Goal: Transaction & Acquisition: Purchase product/service

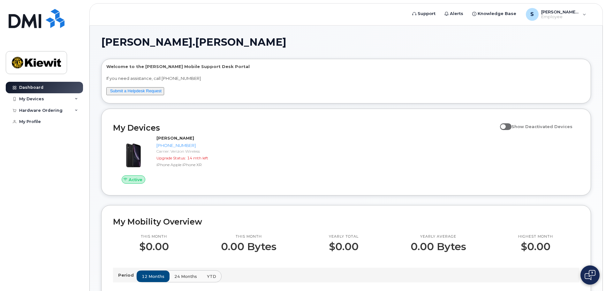
click at [342, 179] on div "Active STEVEN KRSHL 707-533-0137 Carrier: Verizon Wireless Upgrade Status: 14 m…" at bounding box center [346, 159] width 474 height 56
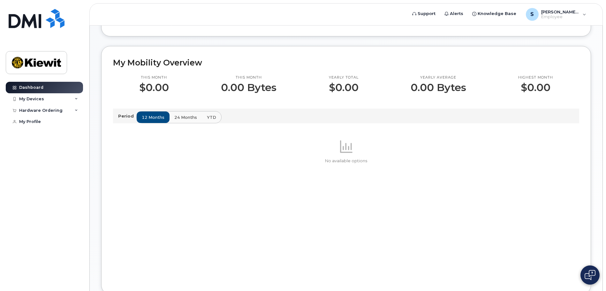
scroll to position [159, 0]
click at [34, 99] on div "My Devices" at bounding box center [31, 98] width 25 height 5
click at [49, 147] on div "Hardware Ordering" at bounding box center [44, 144] width 77 height 11
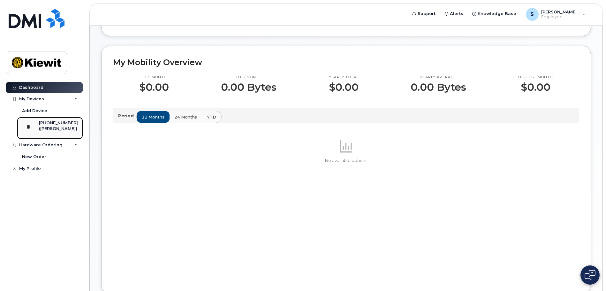
click at [49, 127] on div "([PERSON_NAME])" at bounding box center [58, 129] width 39 height 6
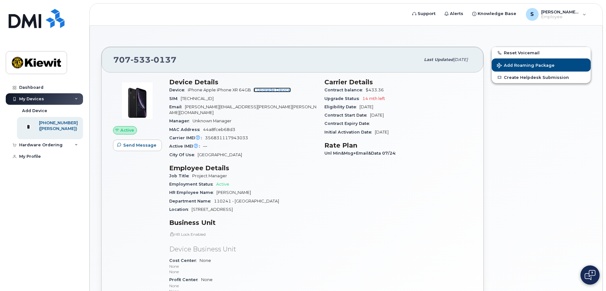
click at [273, 89] on link "+ Upgrade Device" at bounding box center [272, 90] width 37 height 5
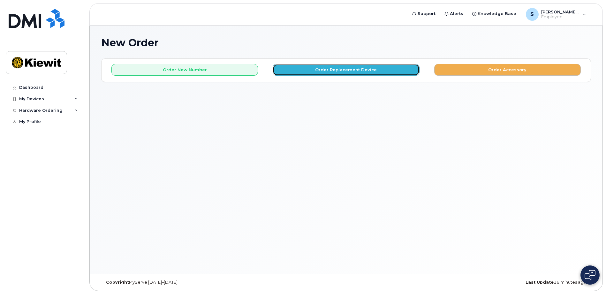
click at [349, 70] on button "Order Replacement Device" at bounding box center [346, 70] width 147 height 12
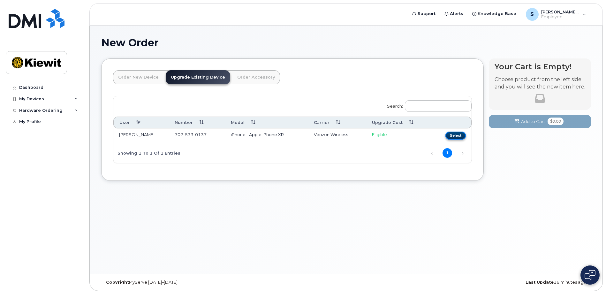
click at [458, 136] on button "Select" at bounding box center [455, 136] width 20 height 8
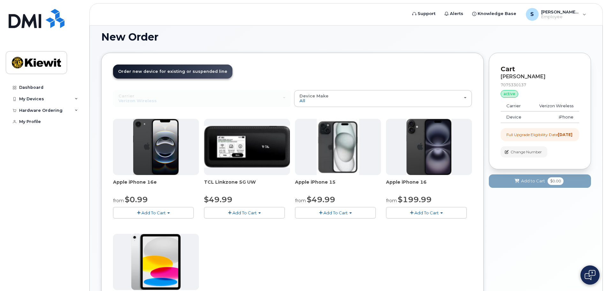
scroll to position [5, 0]
click at [158, 212] on span "Add To Cart" at bounding box center [153, 212] width 24 height 5
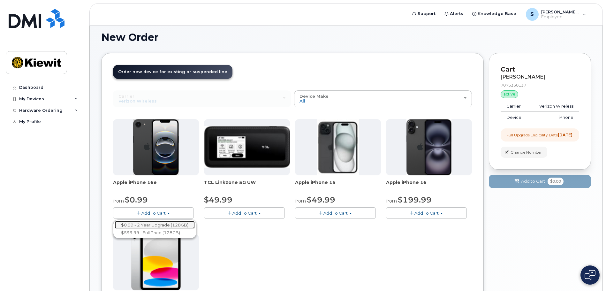
click at [158, 224] on link "$0.99 - 2 Year Upgrade (128GB)" at bounding box center [155, 225] width 80 height 8
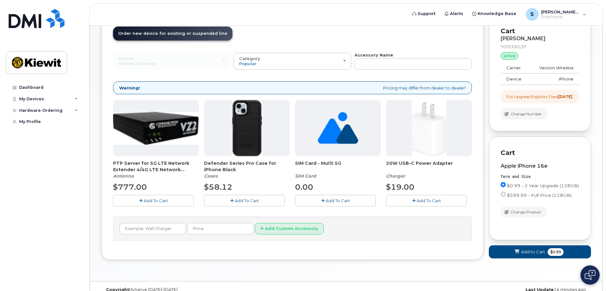
scroll to position [60, 0]
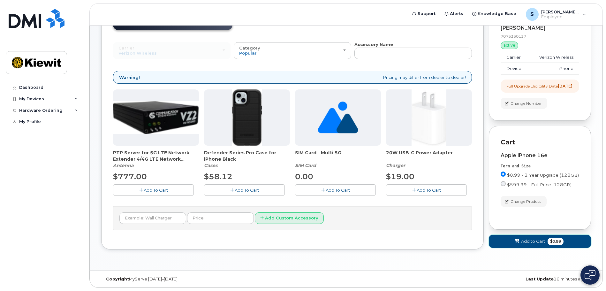
click at [536, 241] on span "Add to Cart" at bounding box center [533, 241] width 24 height 6
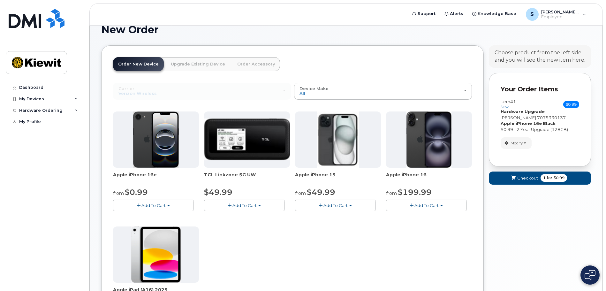
scroll to position [0, 0]
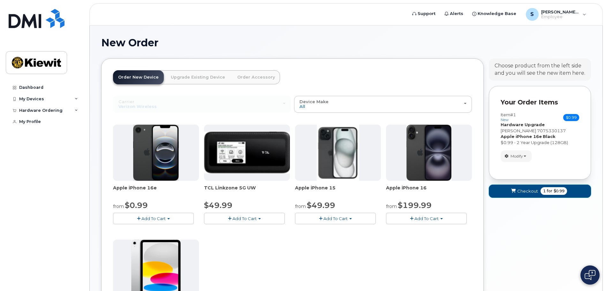
click at [533, 191] on span "Checkout" at bounding box center [527, 191] width 21 height 6
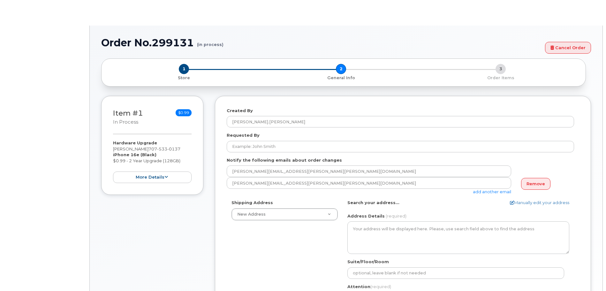
select select
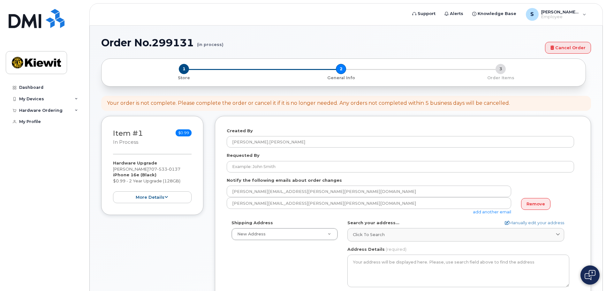
click at [296, 260] on div "Shipping Address New Address New Address AB Search your address... Manually edi…" at bounding box center [400, 293] width 347 height 147
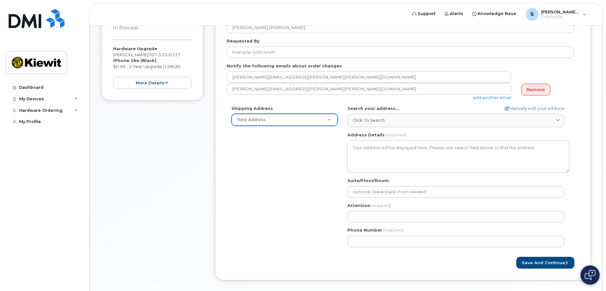
scroll to position [114, 0]
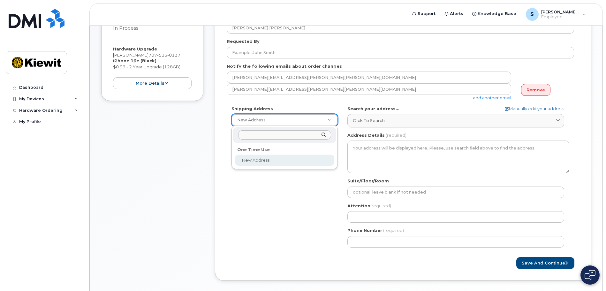
click at [261, 136] on input "text" at bounding box center [284, 134] width 93 height 9
type input "5196 knox dr"
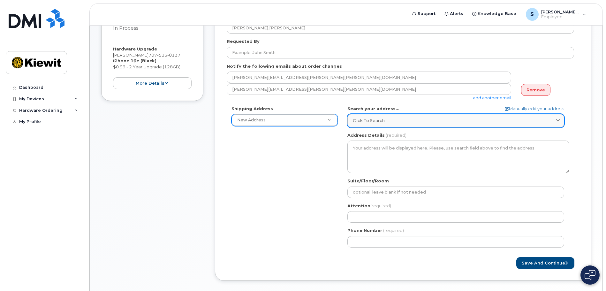
click at [394, 119] on div "Click to search" at bounding box center [456, 121] width 206 height 6
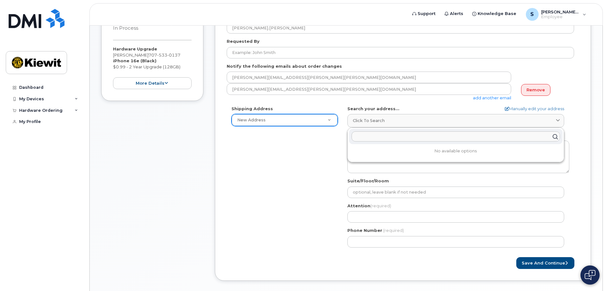
click at [390, 138] on input "text" at bounding box center [456, 137] width 209 height 10
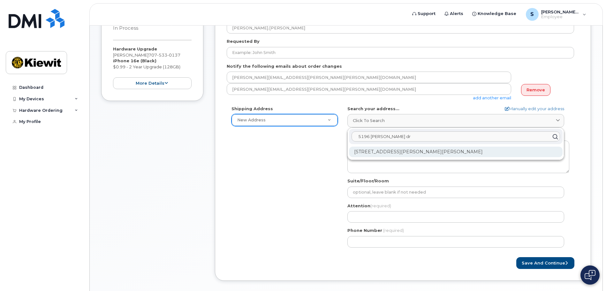
type input "5196 knox dr"
click at [391, 150] on div "5196 Knox Dr Linden CA 95236-9569" at bounding box center [456, 152] width 214 height 11
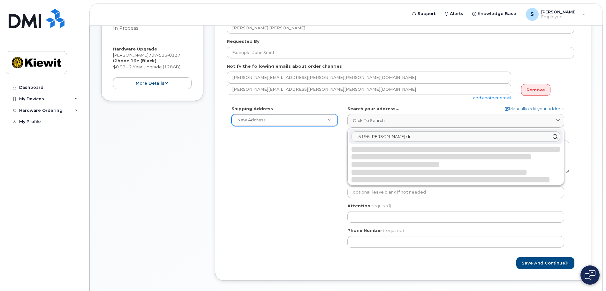
select select
type textarea "5196 Knox Dr LINDEN CA 95236-9569 UNITED STATES"
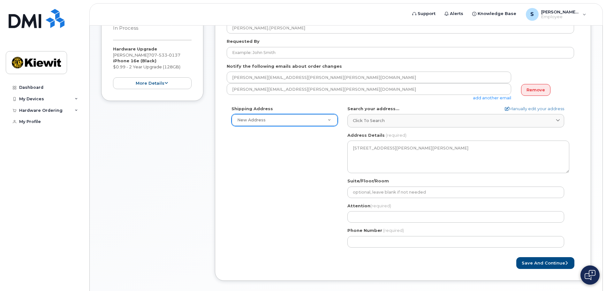
click at [304, 183] on div "Shipping Address New Address New Address CA Linden Search your address... Manua…" at bounding box center [400, 179] width 347 height 147
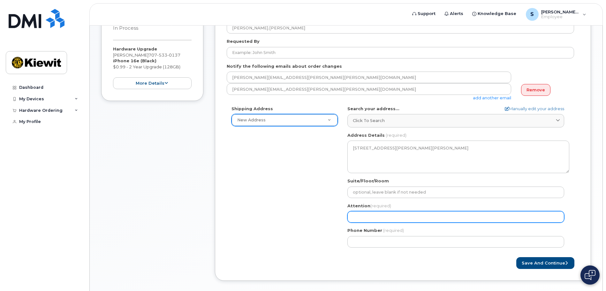
click at [363, 215] on input "Attention (required)" at bounding box center [455, 216] width 217 height 11
select select
type input "s"
select select
type input "st"
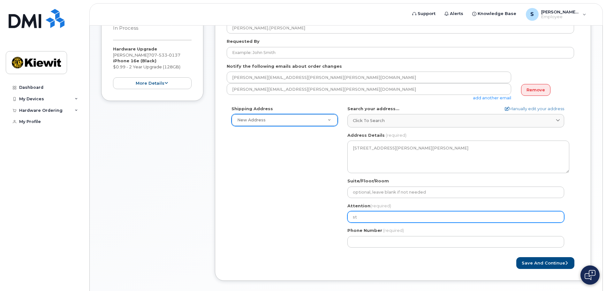
select select
type input "stev"
select select
type input "steve"
select select
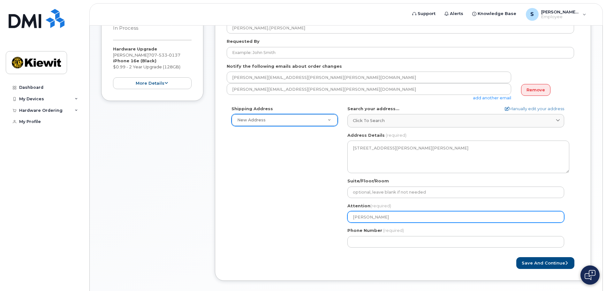
type input "steven"
select select
type input "steven k"
select select
type input "steven kr"
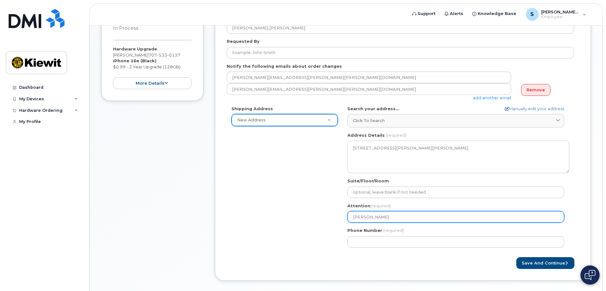
select select
type input "steven krs"
select select
type input "steven krsh"
select select
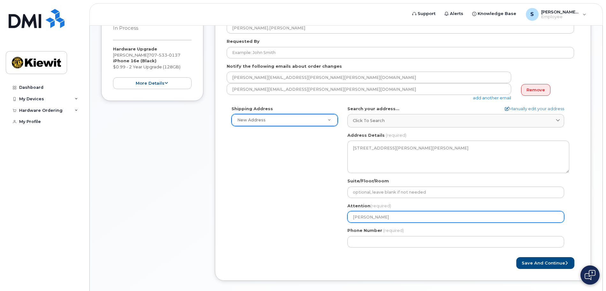
type input "steven krshu"
select select
type input "steven krshul"
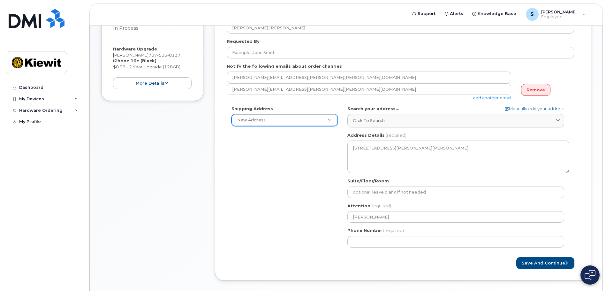
drag, startPoint x: 335, startPoint y: 260, endPoint x: 351, endPoint y: 248, distance: 20.2
click at [337, 260] on div "Save and Continue" at bounding box center [403, 263] width 353 height 12
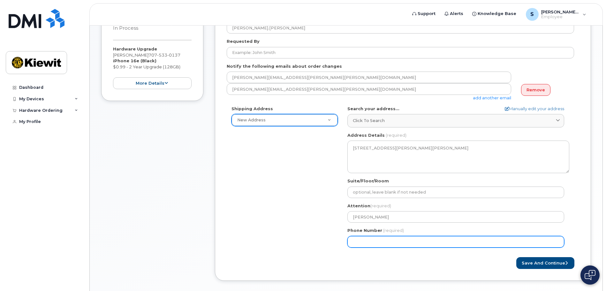
click at [367, 240] on input "Phone Number" at bounding box center [455, 241] width 217 height 11
type input "7075330137"
select select
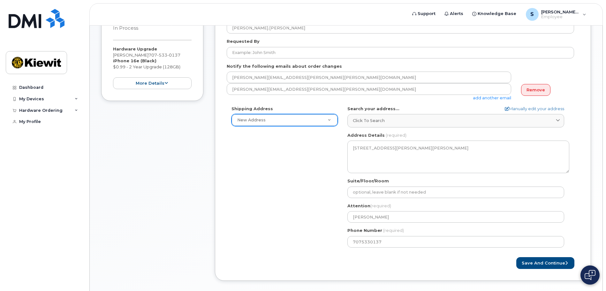
click at [290, 224] on div "Shipping Address New Address New Address CA Linden Search your address... Manua…" at bounding box center [400, 179] width 347 height 147
click at [549, 263] on button "Save and Continue" at bounding box center [545, 263] width 58 height 12
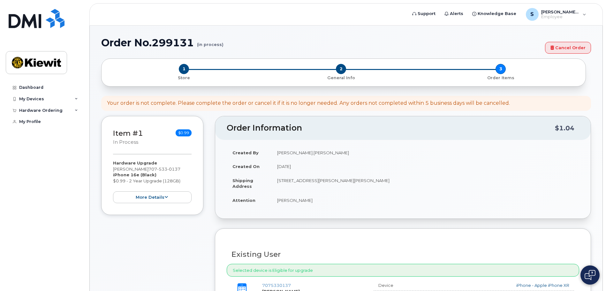
click at [445, 156] on td "[PERSON_NAME].[PERSON_NAME]" at bounding box center [425, 153] width 308 height 14
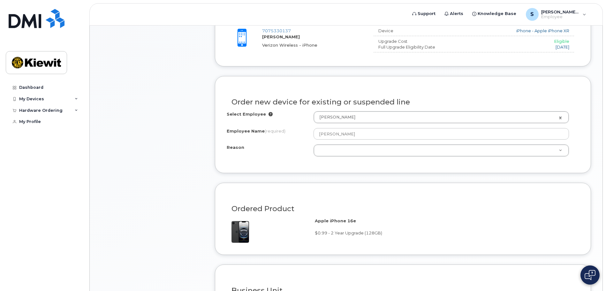
scroll to position [255, 0]
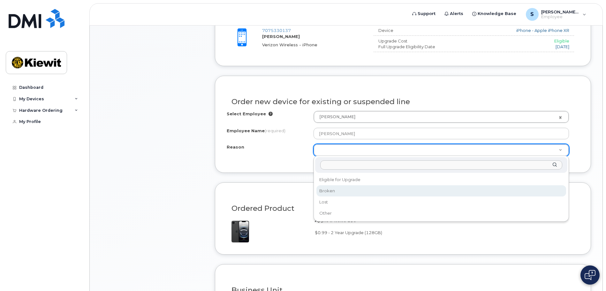
select select "broken"
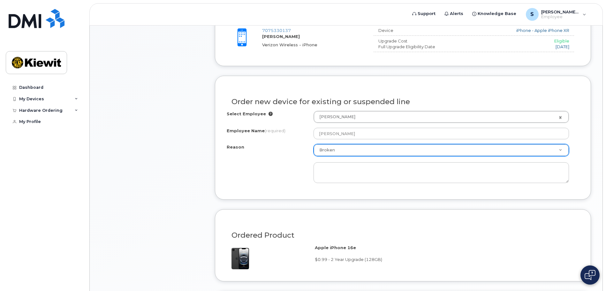
click at [423, 208] on form "Existing User Additional cost to upgrading the device $0.00 Selected device is …" at bounding box center [403, 222] width 376 height 498
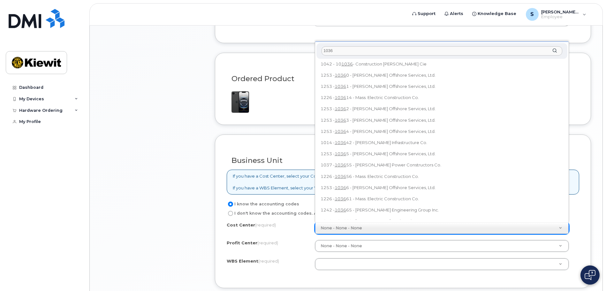
scroll to position [0, 0]
click at [343, 49] on input "1036" at bounding box center [442, 50] width 241 height 9
type input "1"
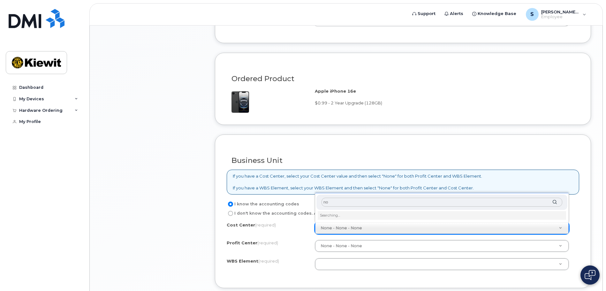
type input "n"
type input "1036"
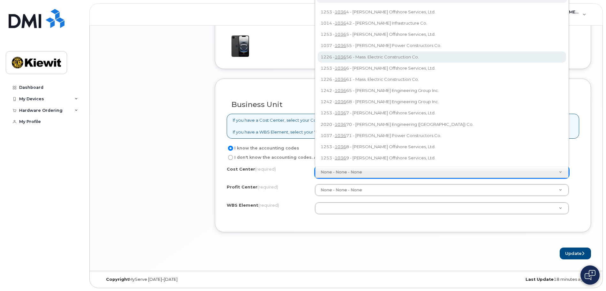
scroll to position [468, 0]
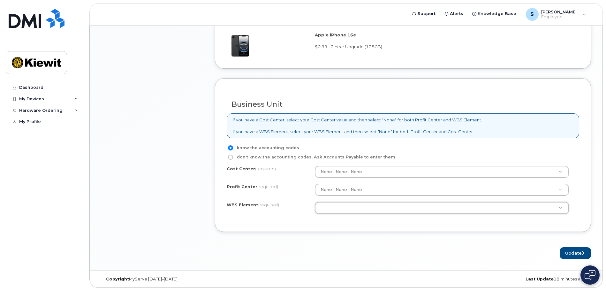
click at [417, 236] on form "Existing User Additional cost to upgrading the device $0.00 Selected device is …" at bounding box center [403, 10] width 376 height 498
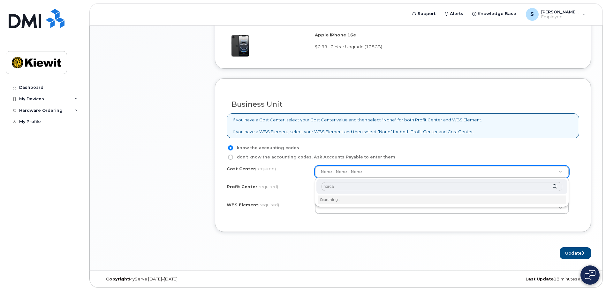
type input "norcal"
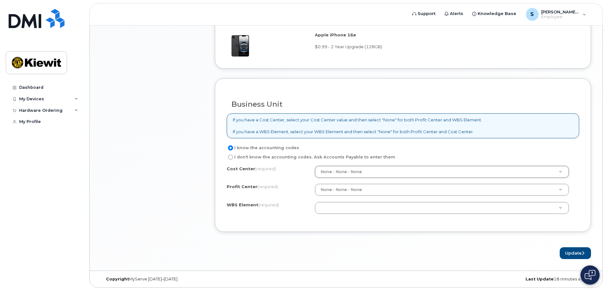
click at [230, 157] on input "I don't know the accounting codes. Ask Accounts Payable to enter them" at bounding box center [230, 157] width 5 height 5
radio input "true"
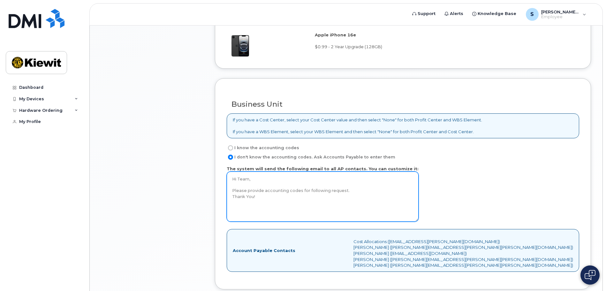
click at [269, 197] on textarea "Hi Team, Please provide accounting codes for following request. Thank You!" at bounding box center [323, 196] width 192 height 50
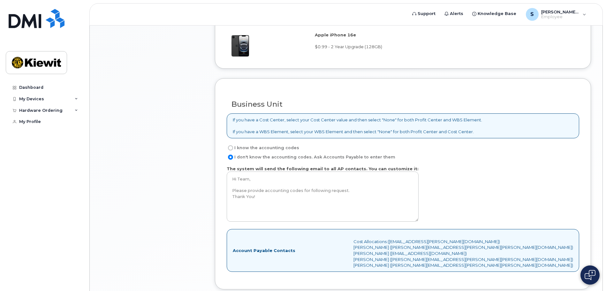
click at [488, 200] on div "The system will send the following email to all AP contacts. You can customize …" at bounding box center [403, 195] width 353 height 59
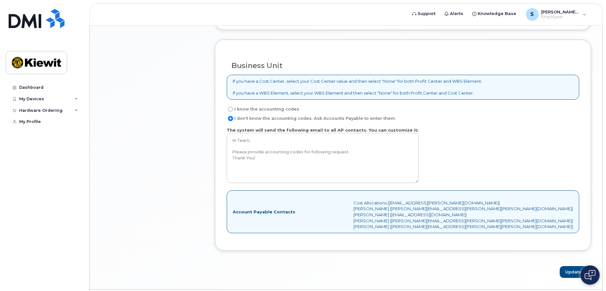
scroll to position [525, 0]
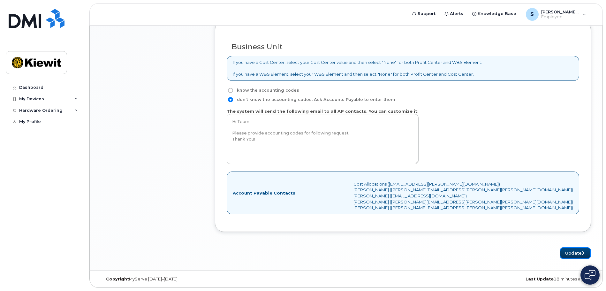
click at [578, 255] on button "Update" at bounding box center [575, 253] width 31 height 12
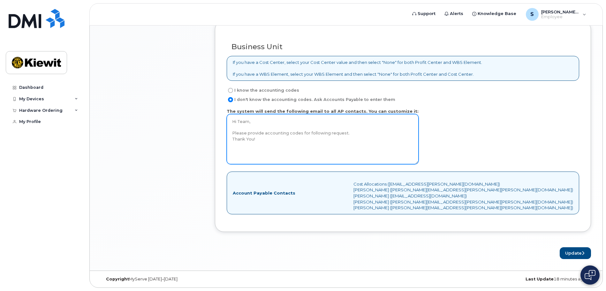
click at [356, 143] on textarea "Hi Team, Please provide accounting codes for following request. Thank You!" at bounding box center [323, 139] width 192 height 50
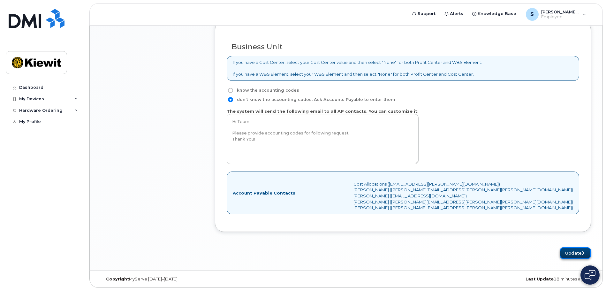
click at [575, 253] on button "Update" at bounding box center [575, 253] width 31 height 12
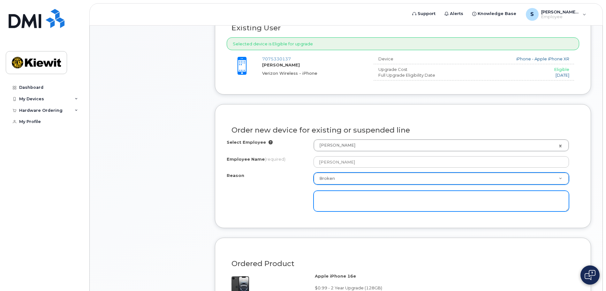
scroll to position [226, 0]
click at [347, 199] on textarea at bounding box center [441, 201] width 255 height 21
click at [349, 198] on textarea "Screen is bkonen and charging is limited" at bounding box center [441, 201] width 255 height 21
click at [355, 199] on textarea "Screen is Boonen and charging is limited" at bounding box center [441, 201] width 255 height 21
click at [427, 196] on textarea "Screen is Broke and charging is limited" at bounding box center [441, 201] width 255 height 21
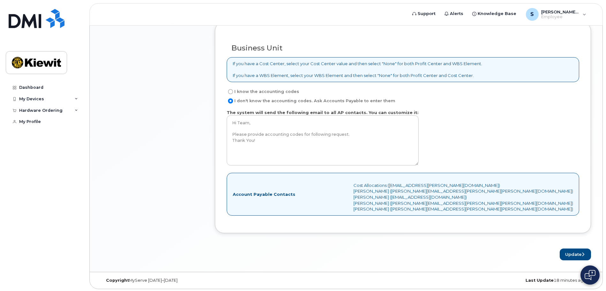
scroll to position [525, 0]
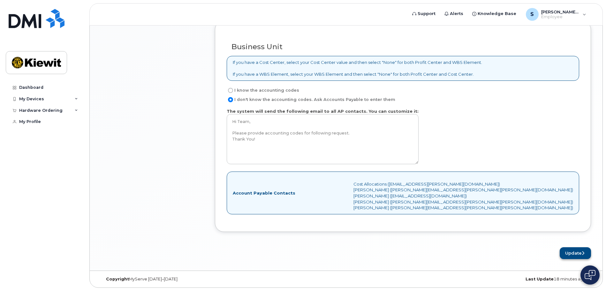
type textarea "Screen is Broke and charging is limited"
click at [575, 255] on button "Update" at bounding box center [575, 253] width 31 height 12
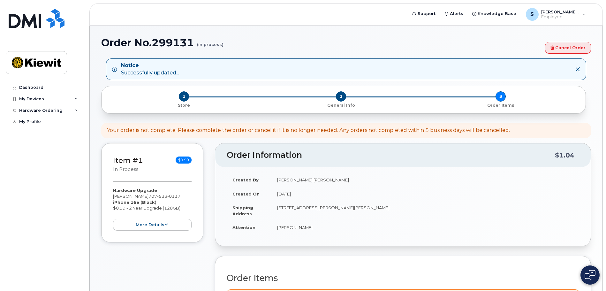
click at [456, 203] on td "[STREET_ADDRESS][PERSON_NAME][PERSON_NAME]" at bounding box center [425, 211] width 308 height 20
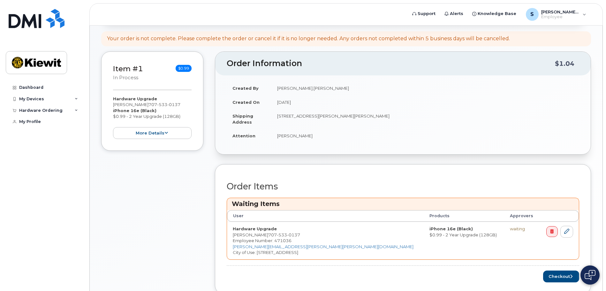
scroll to position [136, 0]
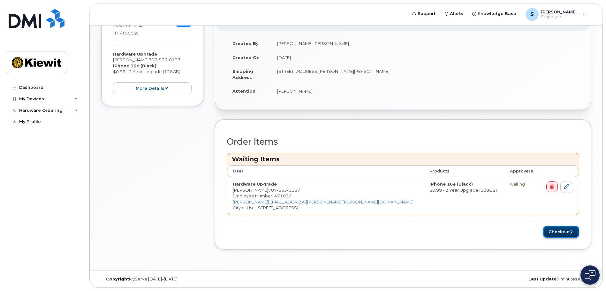
click at [561, 229] on button "Checkout" at bounding box center [561, 232] width 36 height 12
